Goal: Obtain resource: Obtain resource

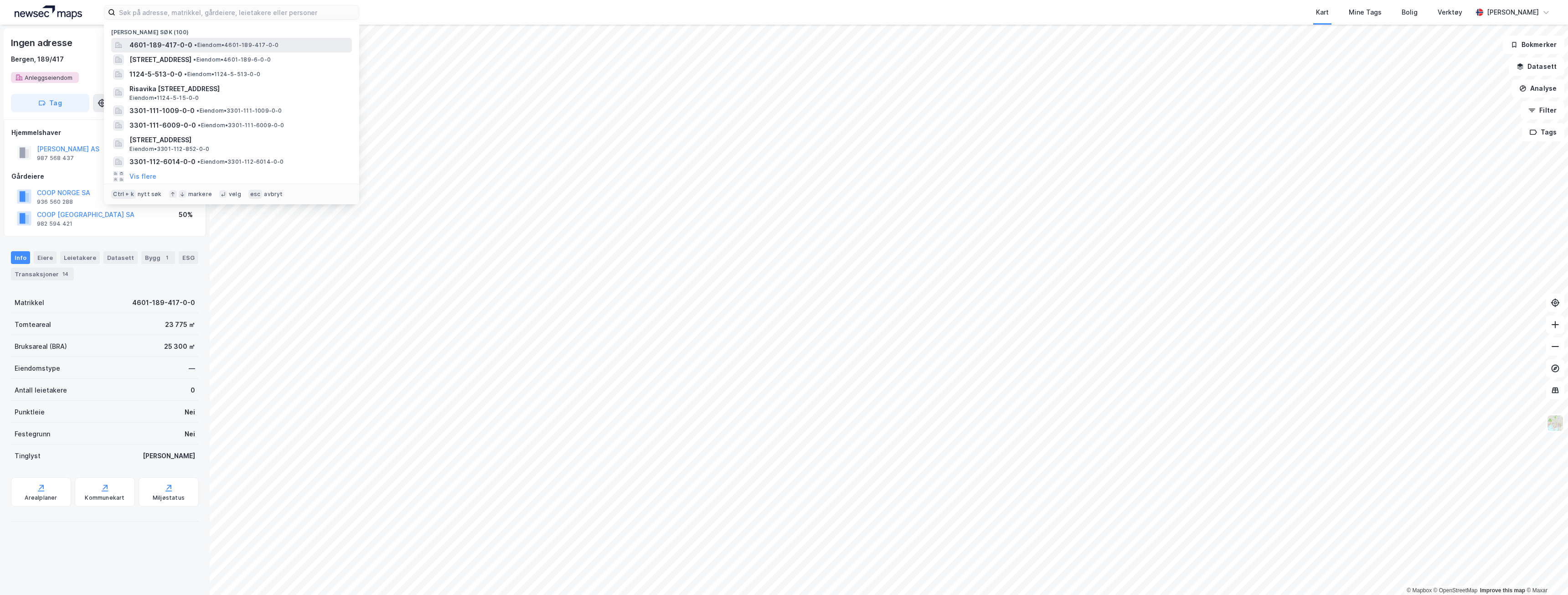
click at [252, 46] on span "• Eiendom • 4601-189-417-0-0" at bounding box center [236, 45] width 84 height 7
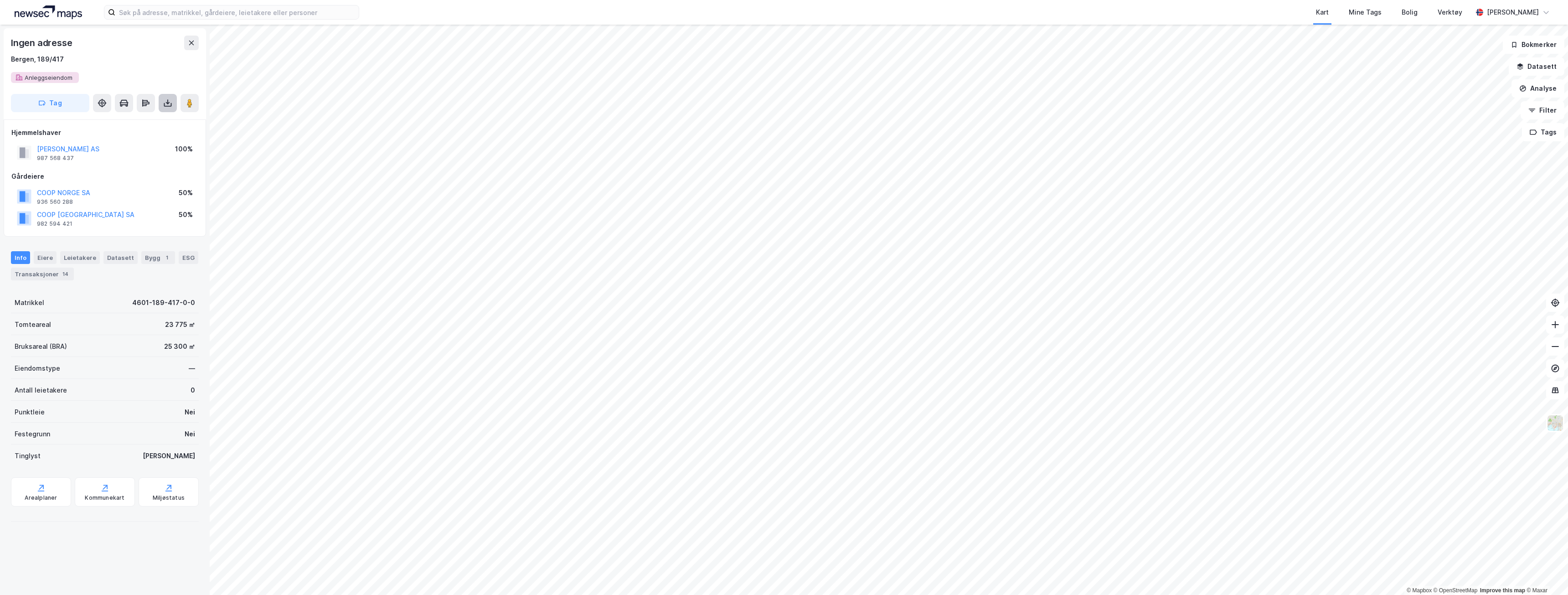
click at [172, 99] on icon at bounding box center [168, 103] width 9 height 9
click at [157, 119] on div "Last ned grunnbok" at bounding box center [128, 121] width 97 height 15
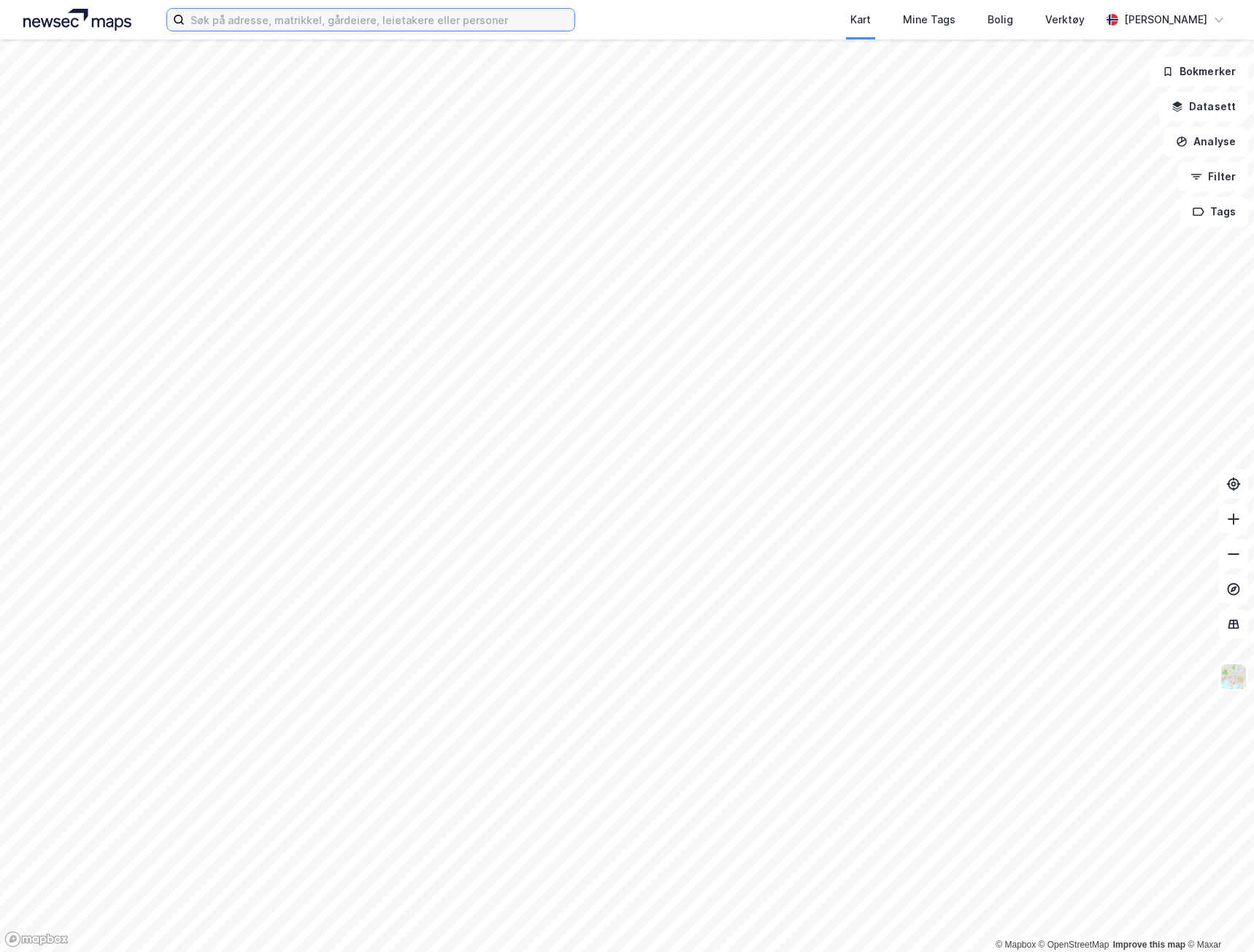
click at [229, 19] on input at bounding box center [379, 20] width 389 height 21
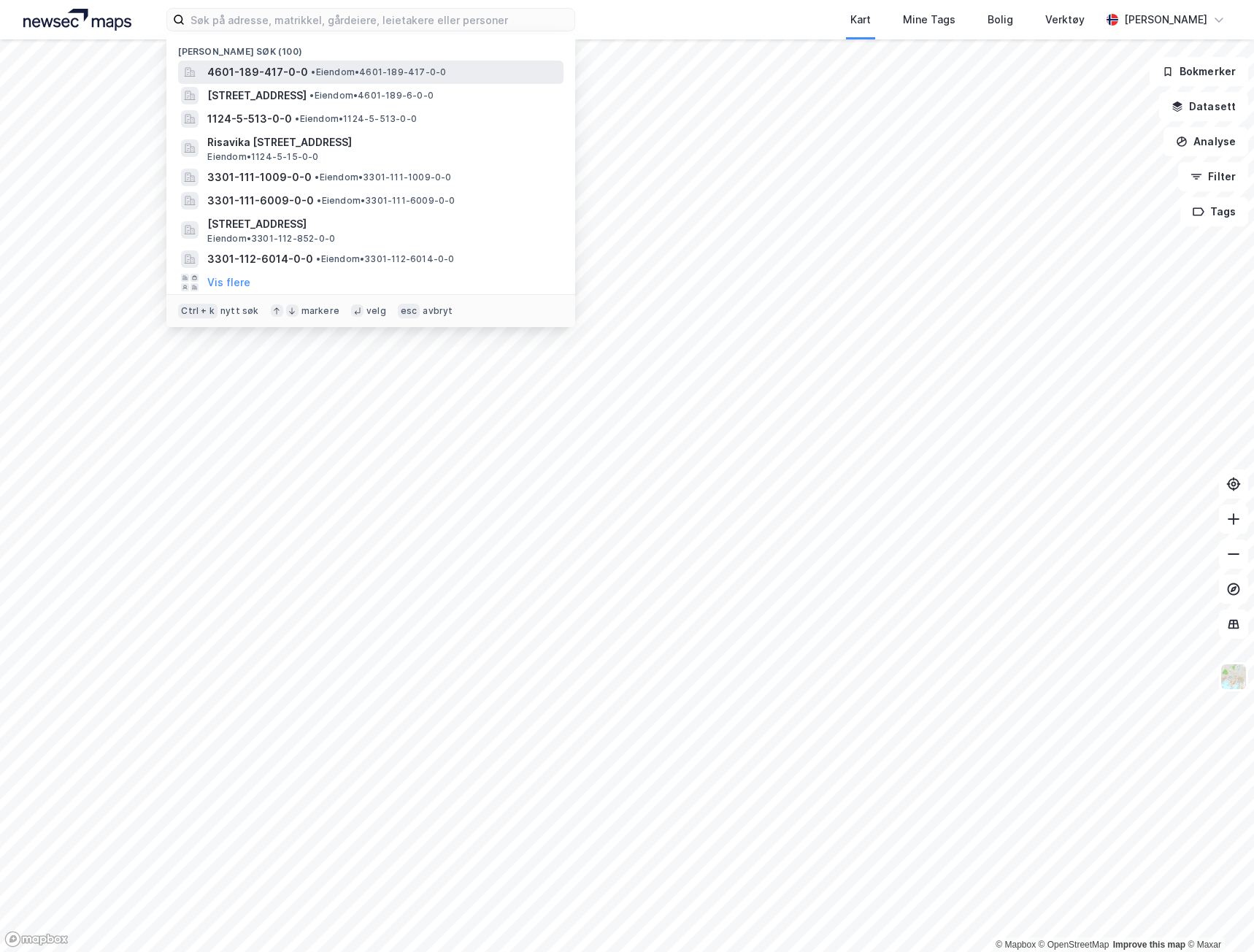
click at [265, 75] on span "4601-189-417-0-0" at bounding box center [257, 72] width 101 height 18
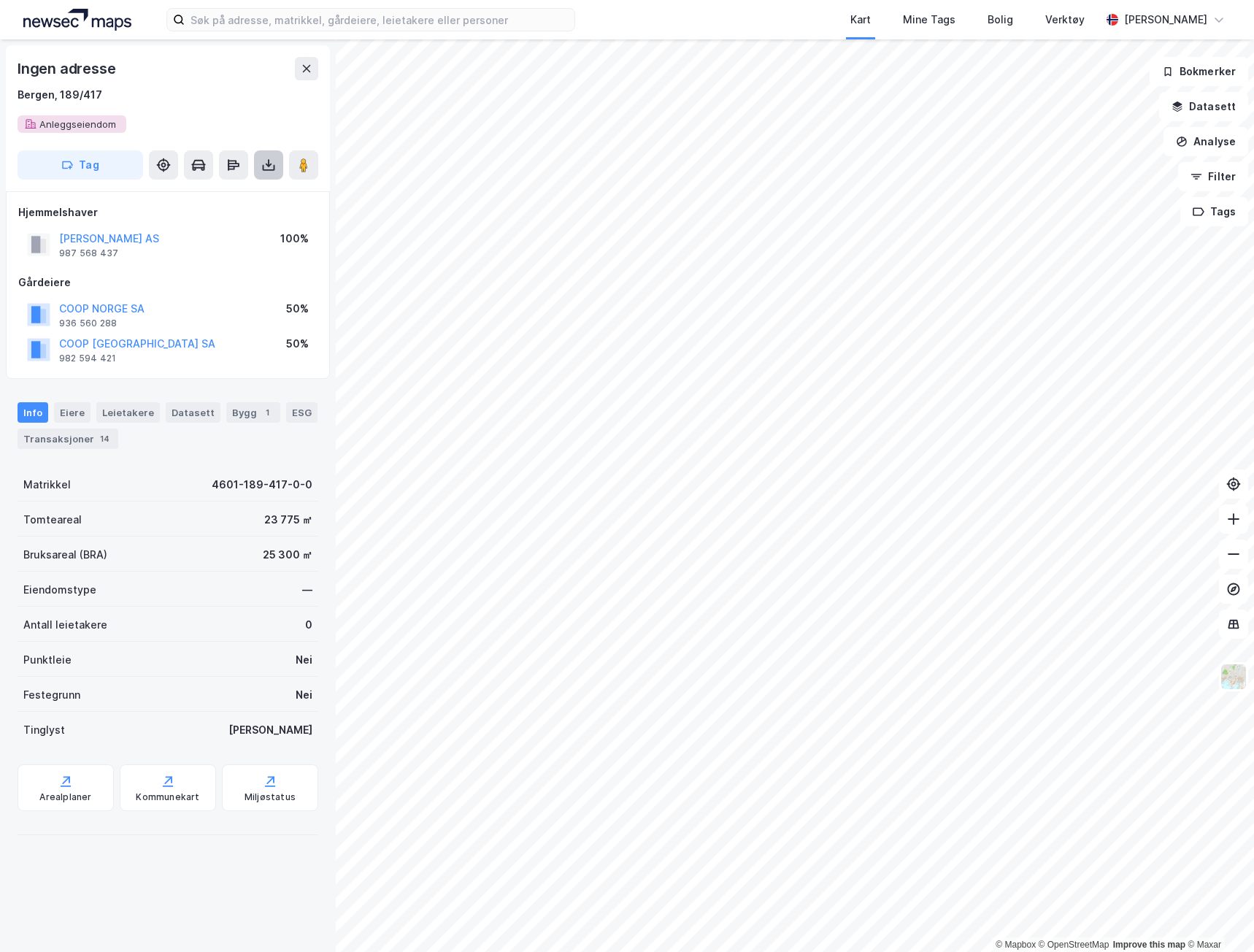
click at [261, 160] on button at bounding box center [268, 165] width 29 height 29
click at [263, 198] on div "Last ned grunnbok" at bounding box center [205, 194] width 155 height 23
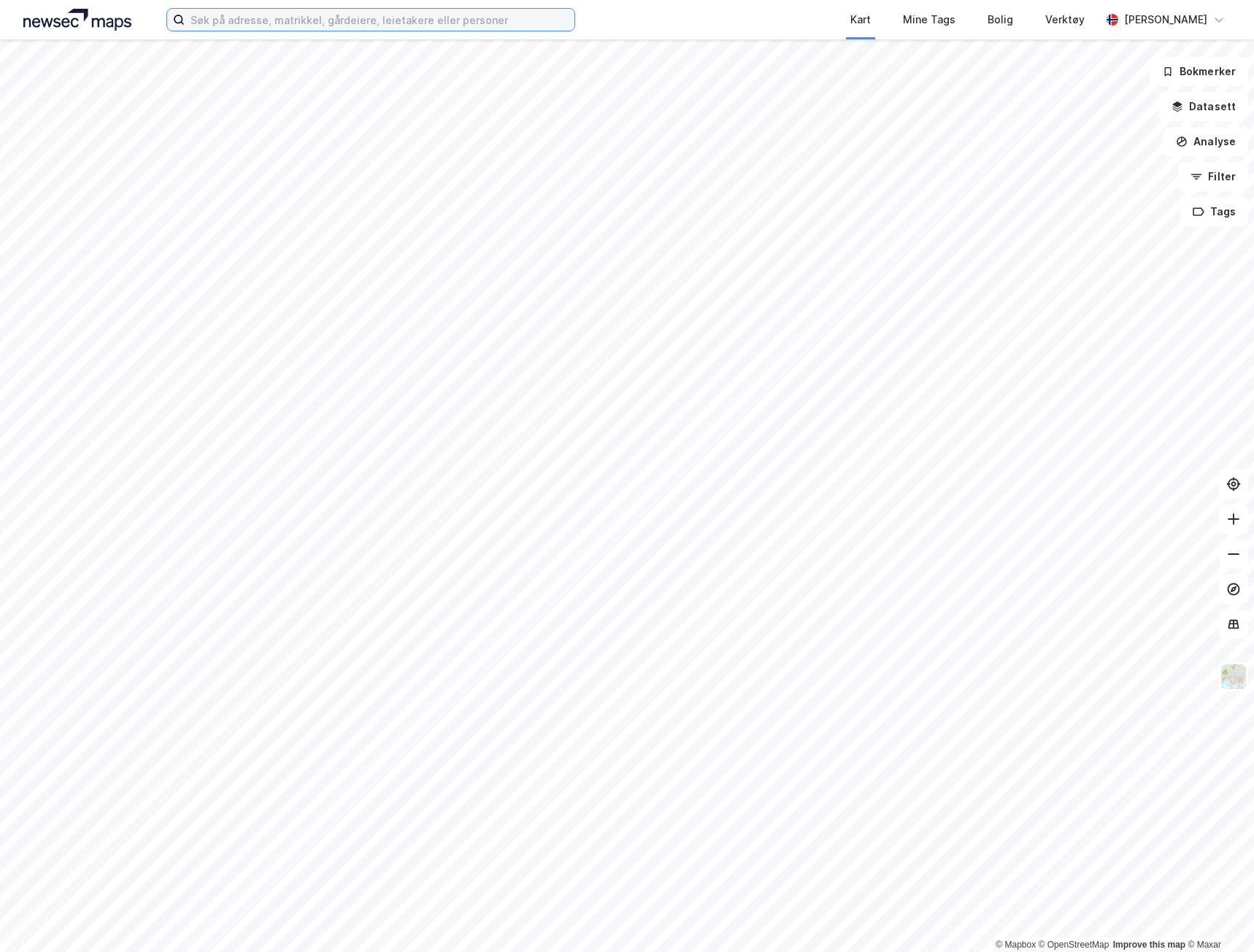
click at [326, 28] on input at bounding box center [379, 20] width 389 height 21
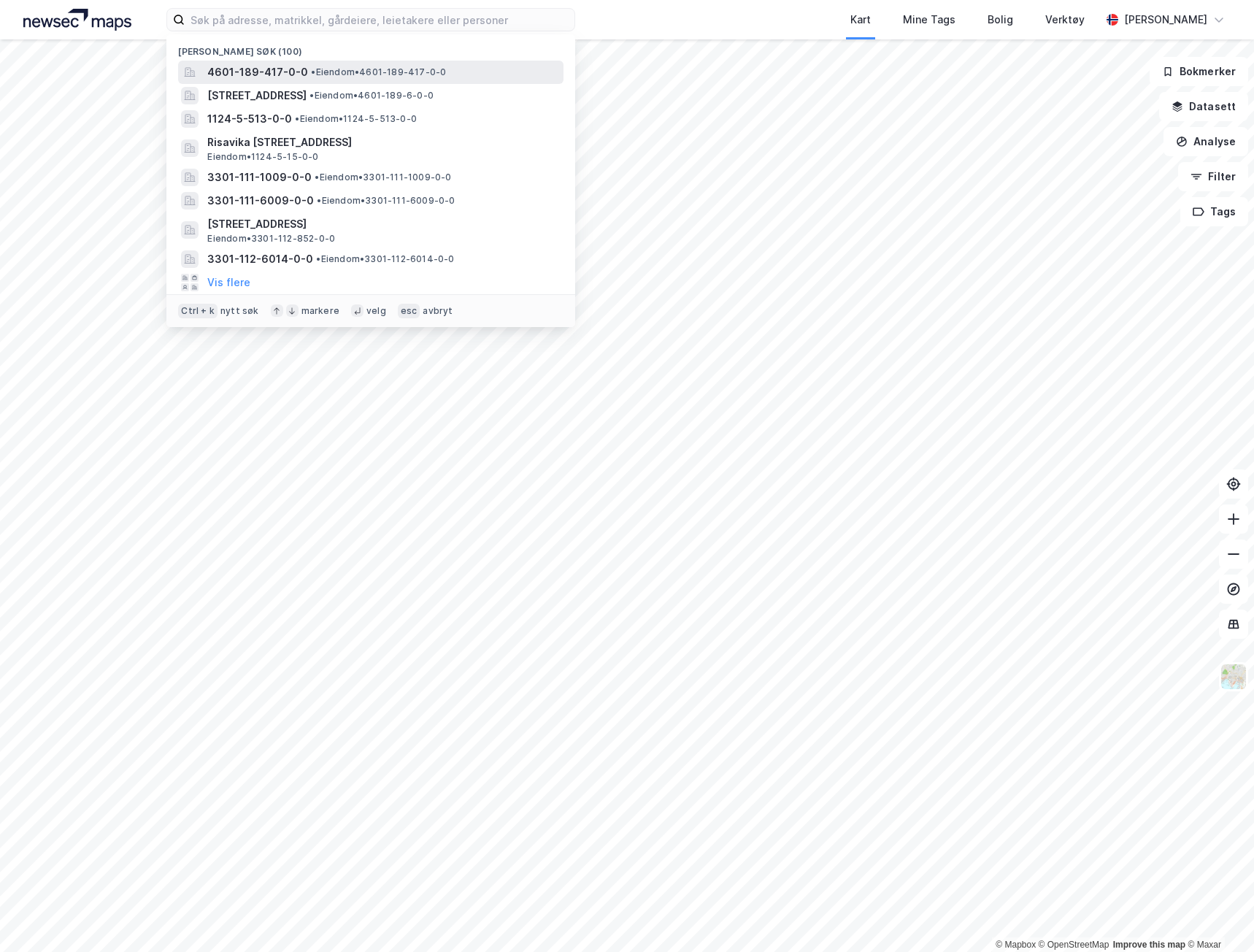
click at [323, 67] on span "• Eiendom • 4601-189-417-0-0" at bounding box center [379, 72] width 135 height 12
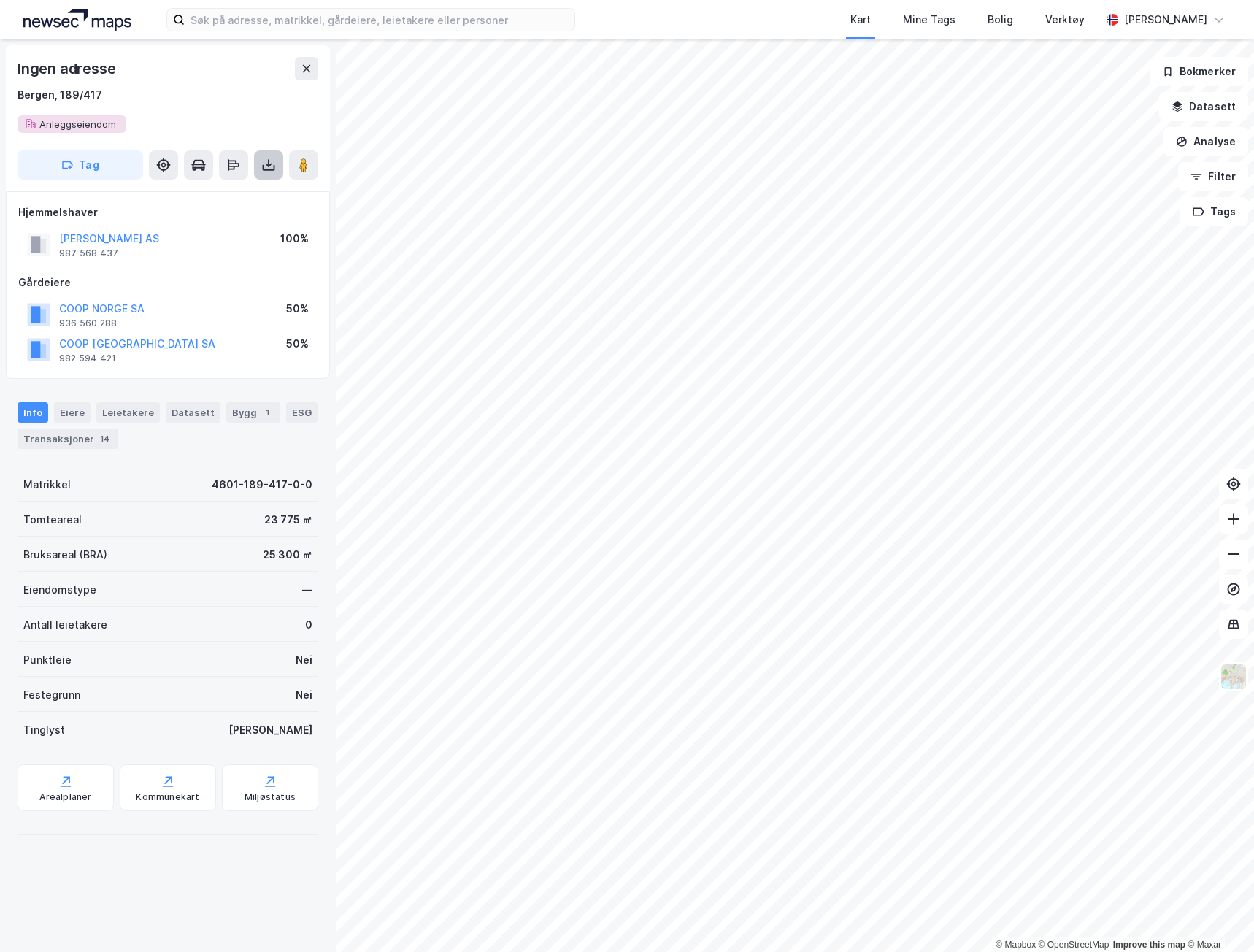
click at [263, 167] on icon at bounding box center [268, 168] width 13 height 6
click at [236, 196] on div "Last ned grunnbok" at bounding box center [196, 194] width 85 height 12
click at [271, 164] on icon at bounding box center [268, 166] width 6 height 4
click at [196, 199] on div "Last ned grunnbok" at bounding box center [196, 194] width 85 height 12
